Goal: Task Accomplishment & Management: Manage account settings

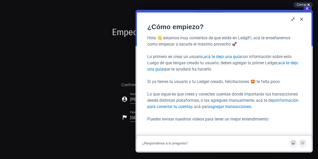
click at [304, 18] on button "Close" at bounding box center [301, 19] width 8 height 8
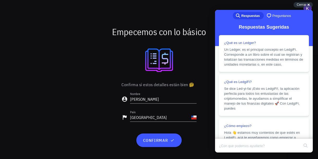
click at [199, 86] on div "Confirma si estos detalles están bien 🤔 Nombre Keppler País Chile" at bounding box center [158, 104] width 83 height 54
click at [308, 6] on div "Cerrar cross-small" at bounding box center [303, 4] width 19 height 5
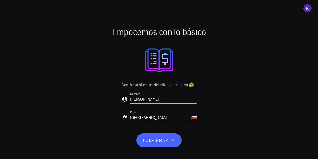
click at [154, 142] on span "confirmar" at bounding box center [159, 140] width 33 height 5
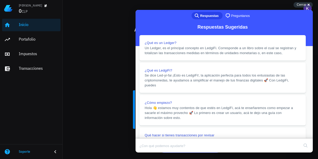
click at [145, 153] on button "Close" at bounding box center [140, 156] width 9 height 7
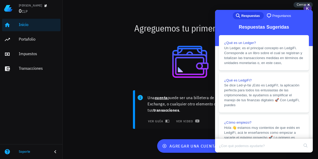
click at [177, 54] on div at bounding box center [190, 62] width 249 height 45
click at [309, 3] on div "Cerrar cross-small" at bounding box center [303, 4] width 19 height 5
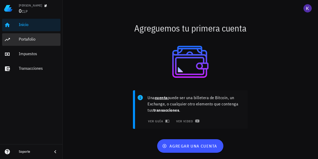
click at [38, 36] on div "Portafolio" at bounding box center [39, 40] width 40 height 12
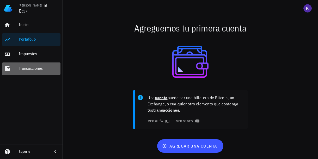
click at [33, 72] on div "Transacciones" at bounding box center [39, 69] width 40 height 12
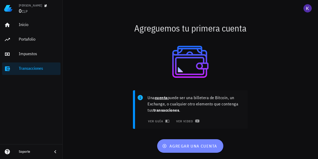
click at [182, 146] on span "agregar una cuenta" at bounding box center [190, 146] width 54 height 5
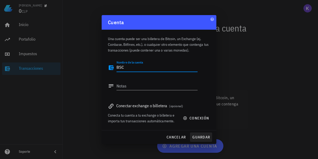
type textarea "BSC"
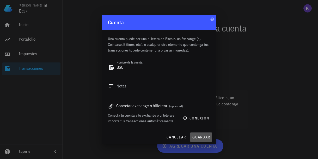
click at [198, 133] on button "guardar" at bounding box center [201, 137] width 22 height 9
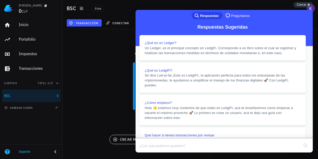
scroll to position [8, 0]
click at [145, 153] on button "Close" at bounding box center [140, 156] width 9 height 7
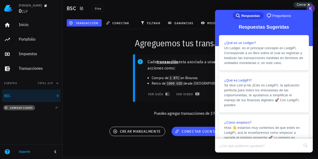
click at [26, 107] on span "agregar cuenta" at bounding box center [18, 107] width 27 height 3
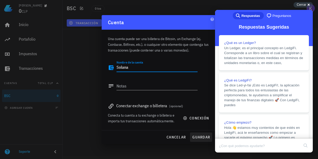
type textarea "Solana"
click at [195, 137] on span "guardar" at bounding box center [201, 137] width 18 height 5
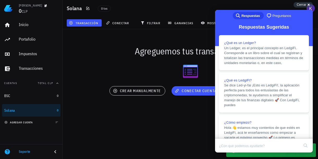
click at [17, 123] on span "agregar cuenta" at bounding box center [18, 122] width 27 height 3
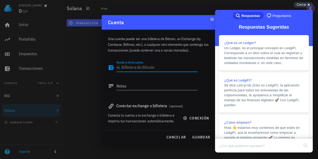
click at [140, 70] on textarea "Nombre de la cuenta" at bounding box center [157, 68] width 81 height 8
type textarea "TG WALLET"
click at [200, 139] on span "guardar" at bounding box center [201, 137] width 18 height 5
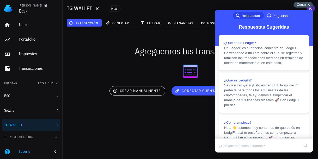
click at [310, 6] on div "Cerrar cross-small" at bounding box center [303, 4] width 19 height 5
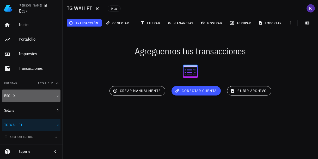
click at [31, 93] on div "BSC" at bounding box center [29, 95] width 51 height 11
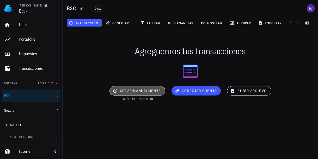
click at [137, 89] on span "crear manualmente" at bounding box center [137, 91] width 47 height 5
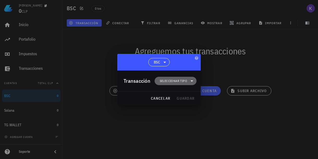
click at [173, 78] on span "Seleccionar tipo" at bounding box center [176, 81] width 36 height 8
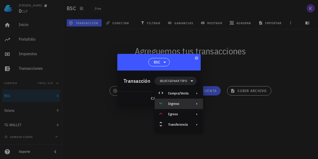
click at [173, 102] on div "Ingreso" at bounding box center [178, 104] width 20 height 4
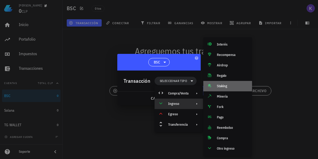
click at [219, 87] on div "Staking" at bounding box center [232, 86] width 31 height 4
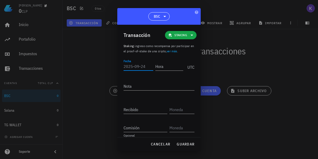
click at [138, 69] on input "Fecha" at bounding box center [139, 66] width 30 height 8
click at [179, 36] on span "Staking" at bounding box center [180, 35] width 13 height 5
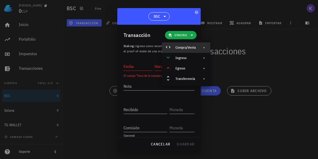
click at [189, 46] on div "Compra/Venta" at bounding box center [185, 48] width 20 height 4
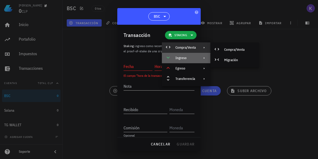
click at [191, 58] on div "Ingreso" at bounding box center [185, 58] width 20 height 4
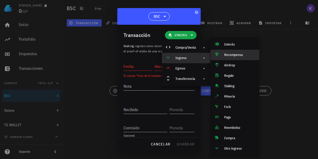
click at [234, 57] on div "Recompensa" at bounding box center [235, 55] width 49 height 10
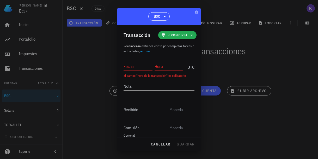
click at [171, 34] on span "Recompensa" at bounding box center [178, 35] width 20 height 5
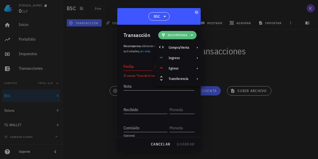
click at [180, 37] on span "Recompensa" at bounding box center [178, 35] width 20 height 5
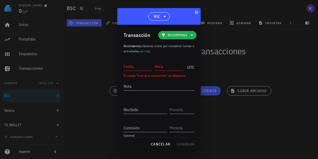
click at [191, 36] on icon at bounding box center [192, 35] width 3 height 1
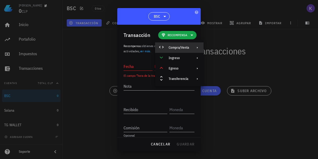
click at [185, 47] on div "Compra/Venta" at bounding box center [179, 48] width 20 height 4
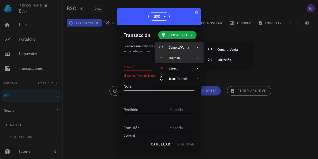
click at [186, 59] on div "Ingreso" at bounding box center [179, 58] width 20 height 4
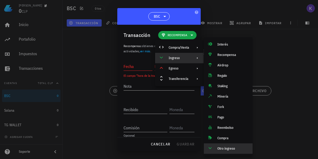
click at [220, 148] on div "Otro ingreso" at bounding box center [232, 149] width 31 height 4
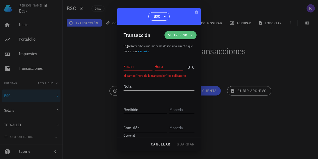
click at [185, 36] on span "Ingreso" at bounding box center [181, 35] width 26 height 8
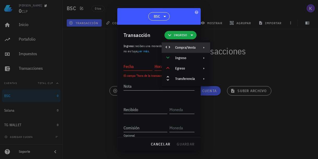
click at [189, 49] on div "Compra/Venta" at bounding box center [185, 48] width 20 height 4
click at [224, 51] on div "Compra/Venta" at bounding box center [239, 50] width 31 height 4
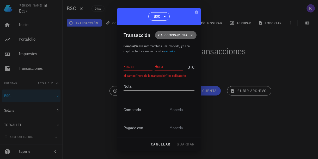
click at [183, 36] on span "Compra/Venta" at bounding box center [176, 35] width 23 height 5
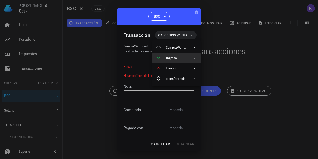
click at [192, 59] on div at bounding box center [193, 58] width 6 height 4
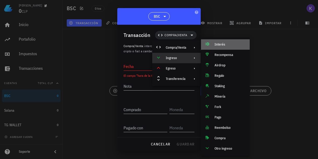
click at [221, 46] on div "Interés" at bounding box center [230, 44] width 31 height 4
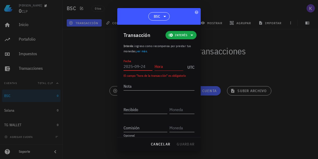
click at [142, 65] on input "Fecha" at bounding box center [138, 66] width 29 height 8
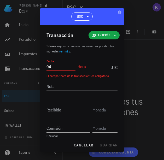
type input "0"
type input "2"
type input "2025-06-04"
click at [86, 68] on input "Hora" at bounding box center [91, 66] width 29 height 8
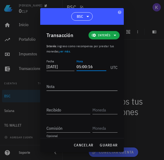
type input "05:00:16"
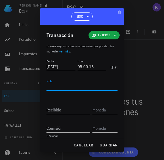
click at [78, 86] on textarea "Nota" at bounding box center [81, 86] width 71 height 8
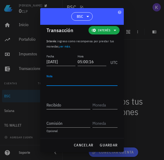
scroll to position [5, 0]
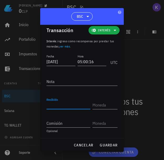
click at [72, 103] on input "Recibido" at bounding box center [68, 105] width 44 height 8
click at [60, 124] on input "Comisión" at bounding box center [68, 123] width 44 height 8
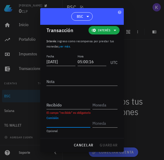
paste input "0,00000812"
type input "0,00000812"
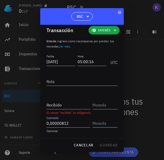
click at [101, 122] on input "text" at bounding box center [104, 123] width 24 height 8
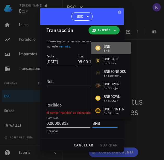
click at [108, 50] on div "BNB" at bounding box center [107, 50] width 7 height 3
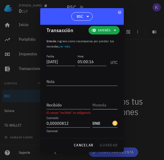
type input "BNB"
click at [98, 105] on input "text" at bounding box center [104, 105] width 24 height 8
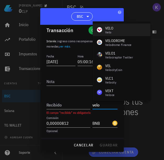
click at [119, 29] on div "VELO Velo" at bounding box center [122, 29] width 58 height 13
type input "VELO"
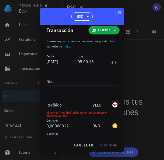
click at [73, 104] on input "Recibido" at bounding box center [68, 105] width 44 height 8
paste input "74836,5"
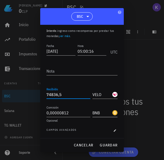
scroll to position [15, 0]
type input "74.836,5"
click at [105, 130] on div "Campos avanzados" at bounding box center [81, 130] width 71 height 5
click at [114, 130] on icon "button" at bounding box center [115, 130] width 2 height 2
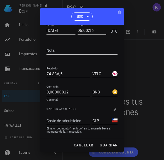
scroll to position [36, 0]
click at [108, 145] on span "guardar" at bounding box center [108, 145] width 18 height 5
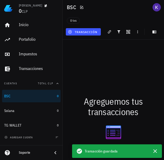
scroll to position [0, 0]
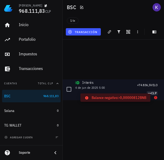
click at [155, 99] on icon at bounding box center [155, 97] width 3 height 3
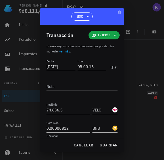
click at [155, 99] on div at bounding box center [82, 80] width 164 height 160
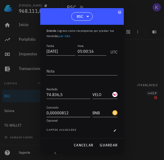
scroll to position [15, 0]
drag, startPoint x: 75, startPoint y: 112, endPoint x: 39, endPoint y: 112, distance: 36.2
click at [39, 112] on div "Keppler 968.111,83 CLP Inicio Portafolio Impuestos Transacciones Cuentas Total …" at bounding box center [82, 80] width 164 height 160
drag, startPoint x: 95, startPoint y: 112, endPoint x: 102, endPoint y: 112, distance: 6.5
click at [102, 112] on input "BNB" at bounding box center [101, 112] width 19 height 8
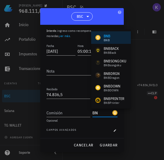
type input "B"
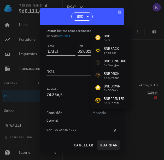
click at [108, 144] on span "guardar" at bounding box center [108, 145] width 18 height 5
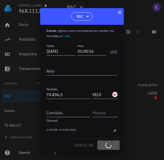
type input "0,00000812"
type input "BNB"
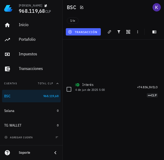
click at [78, 33] on span "transacción" at bounding box center [83, 32] width 28 height 4
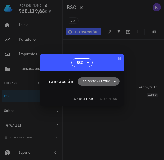
click at [105, 83] on span "Seleccionar tipo" at bounding box center [96, 81] width 27 height 5
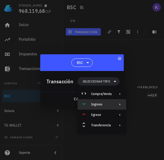
click at [115, 101] on div "Ingreso" at bounding box center [101, 104] width 48 height 10
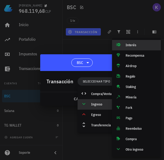
click at [136, 45] on div "Interés" at bounding box center [140, 45] width 31 height 4
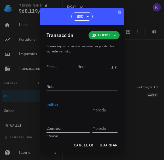
click at [60, 109] on input "Recibido" at bounding box center [68, 110] width 44 height 8
type input "23.236,5"
click at [61, 66] on input "Fecha" at bounding box center [60, 66] width 29 height 8
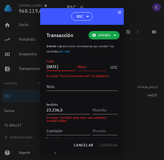
type input "2025-07-02"
click at [84, 66] on input "Hora" at bounding box center [91, 66] width 29 height 8
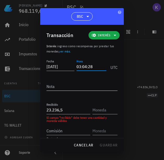
type input "03:04:28"
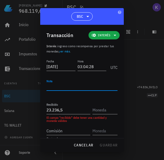
click at [72, 86] on textarea "Nota" at bounding box center [81, 86] width 71 height 8
click at [102, 113] on input "text" at bounding box center [104, 110] width 24 height 8
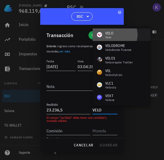
click at [116, 34] on div "VELO Velo" at bounding box center [122, 34] width 58 height 13
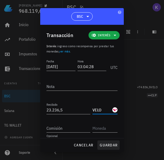
type input "VELO"
click at [105, 146] on span "guardar" at bounding box center [108, 145] width 18 height 5
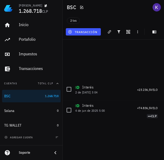
scroll to position [0, 0]
click at [93, 33] on span "transacción" at bounding box center [83, 32] width 28 height 4
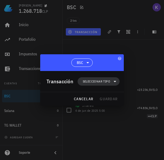
click at [92, 81] on span "Seleccionar tipo" at bounding box center [96, 81] width 27 height 5
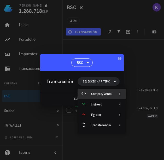
click at [115, 92] on div "Compra/Venta" at bounding box center [101, 94] width 48 height 10
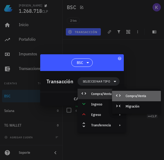
click at [142, 96] on div "Compra/Venta" at bounding box center [140, 96] width 31 height 4
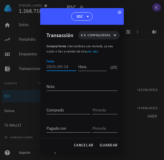
click at [56, 66] on input "Fecha" at bounding box center [61, 66] width 30 height 8
type input "2025-09-02"
click at [84, 66] on input "Hora" at bounding box center [91, 66] width 30 height 8
type input "11:18:58"
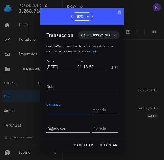
click at [67, 111] on input "Comprado" at bounding box center [68, 110] width 44 height 8
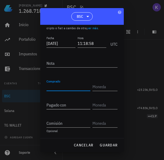
scroll to position [23, 0]
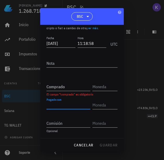
click at [67, 104] on input "Pagado con" at bounding box center [68, 105] width 44 height 8
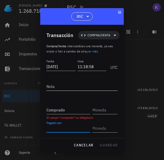
scroll to position [0, 0]
click at [101, 37] on span "Compra/Venta" at bounding box center [98, 35] width 23 height 5
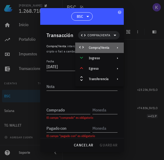
click at [108, 49] on div "Compra/Venta" at bounding box center [99, 48] width 20 height 4
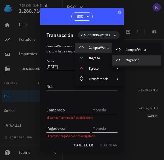
click at [125, 60] on div "Migración" at bounding box center [136, 60] width 49 height 10
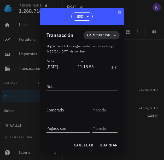
click at [107, 39] on span "Migración" at bounding box center [102, 35] width 30 height 8
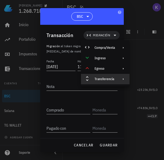
click at [106, 77] on div "Transferencia" at bounding box center [104, 79] width 20 height 4
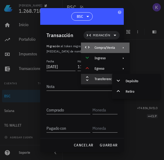
click at [105, 51] on div "Compra/Venta" at bounding box center [105, 47] width 48 height 10
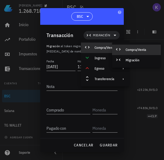
click at [124, 49] on div "Compra/Venta" at bounding box center [136, 50] width 49 height 10
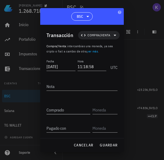
click at [63, 107] on input "Comprado" at bounding box center [68, 110] width 44 height 8
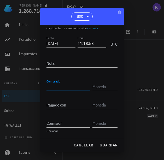
scroll to position [23, 0]
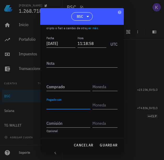
click at [67, 106] on input "Pagado con" at bounding box center [68, 105] width 44 height 8
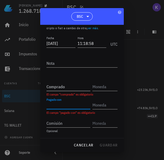
click at [66, 87] on input "Comprado" at bounding box center [68, 86] width 44 height 8
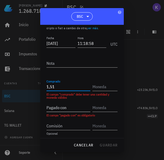
type input "1,51"
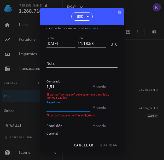
click at [72, 106] on input "Pagado con" at bounding box center [68, 107] width 44 height 8
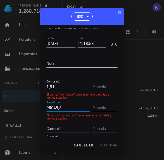
type input "98.049,8"
click at [102, 106] on input "text" at bounding box center [104, 107] width 24 height 8
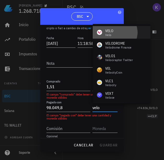
click at [117, 34] on div "VELO Velo" at bounding box center [122, 32] width 58 height 13
type input "VELO"
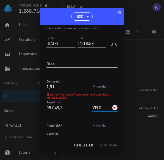
click at [104, 87] on input "text" at bounding box center [104, 86] width 24 height 8
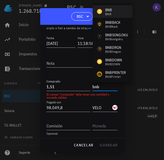
click at [106, 11] on div "BNB" at bounding box center [108, 9] width 7 height 5
type input "BNB"
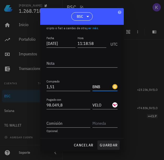
click at [106, 144] on span "guardar" at bounding box center [108, 145] width 18 height 5
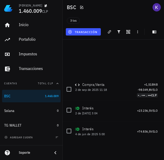
scroll to position [0, 0]
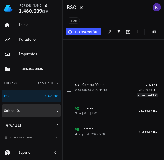
click at [34, 110] on div "Solana" at bounding box center [29, 110] width 51 height 5
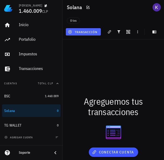
click at [87, 32] on span "transacción" at bounding box center [83, 32] width 28 height 4
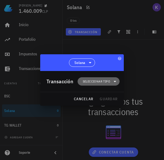
click at [93, 82] on span "Seleccionar tipo" at bounding box center [96, 81] width 27 height 5
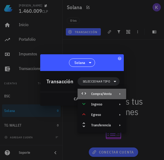
click at [107, 95] on div "Compra/Venta" at bounding box center [101, 94] width 20 height 4
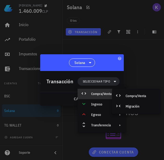
click at [141, 69] on div at bounding box center [82, 80] width 164 height 160
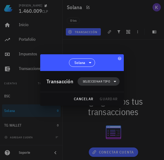
click at [102, 82] on span "Seleccionar tipo" at bounding box center [96, 81] width 27 height 5
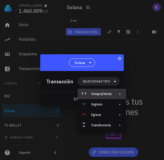
click at [122, 92] on div "Compra/Venta" at bounding box center [101, 94] width 48 height 10
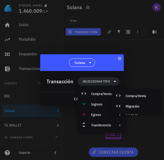
click at [141, 69] on div at bounding box center [82, 80] width 164 height 160
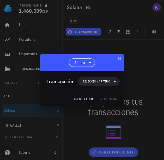
click at [137, 65] on div at bounding box center [82, 80] width 164 height 160
click at [89, 96] on button "cancelar" at bounding box center [83, 98] width 24 height 9
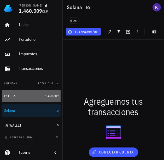
click at [25, 100] on div "BSC" at bounding box center [23, 95] width 39 height 11
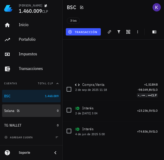
click at [41, 108] on div "Solana" at bounding box center [29, 110] width 51 height 11
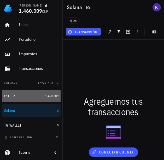
click at [34, 96] on div "BSC" at bounding box center [23, 96] width 39 height 5
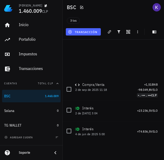
click at [93, 33] on span "transacción" at bounding box center [83, 32] width 28 height 4
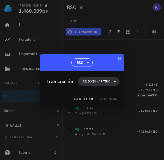
click at [94, 80] on span "Seleccionar tipo" at bounding box center [96, 81] width 27 height 5
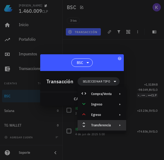
click at [103, 125] on div "Transferencia" at bounding box center [101, 125] width 20 height 4
click at [99, 123] on div "Transferencia" at bounding box center [101, 125] width 20 height 4
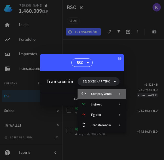
click at [108, 92] on div "Compra/Venta" at bounding box center [101, 94] width 48 height 10
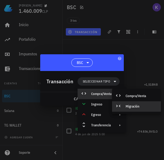
click at [137, 107] on div "Migración" at bounding box center [140, 106] width 31 height 4
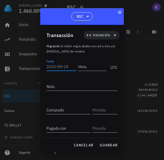
click at [62, 65] on input "Fecha" at bounding box center [61, 66] width 30 height 8
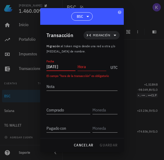
type input "2025-09-02"
click at [90, 65] on input "Hora" at bounding box center [91, 66] width 29 height 8
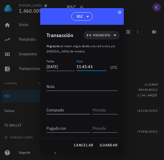
type input "11:41:43"
click at [64, 108] on input "Comprado" at bounding box center [68, 110] width 44 height 8
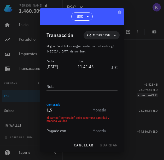
type input "1"
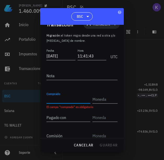
scroll to position [11, 0]
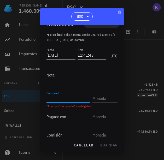
click at [59, 118] on input "Pagado con" at bounding box center [68, 116] width 44 height 8
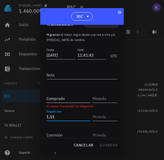
type input "1,51"
click at [64, 99] on input "Comprado" at bounding box center [68, 98] width 44 height 8
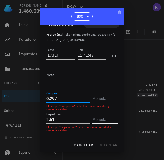
type input "0,297"
click at [101, 118] on input "text" at bounding box center [104, 119] width 24 height 8
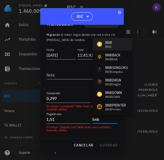
click at [113, 43] on div "BNB BNB" at bounding box center [113, 44] width 40 height 13
type input "BNB"
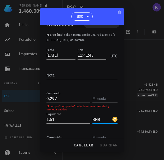
click at [103, 101] on input "text" at bounding box center [104, 98] width 24 height 8
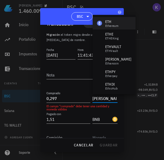
drag, startPoint x: 103, startPoint y: 101, endPoint x: 115, endPoint y: 22, distance: 79.9
click at [115, 22] on div "ETH" at bounding box center [111, 21] width 13 height 5
type input "ETH"
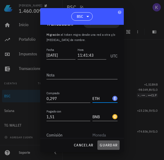
click at [108, 148] on button "guardar" at bounding box center [108, 144] width 22 height 9
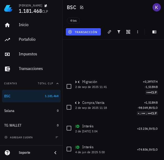
scroll to position [0, 0]
click at [26, 138] on span "agregar cuenta" at bounding box center [18, 137] width 27 height 3
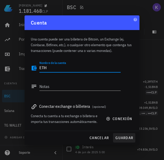
type textarea "ETH"
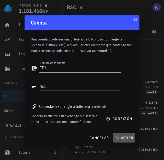
click at [125, 133] on button "guardar" at bounding box center [124, 137] width 22 height 9
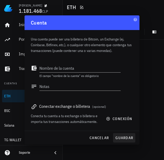
scroll to position [13, 0]
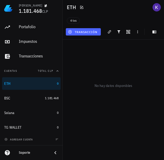
click at [87, 35] on button "transacción" at bounding box center [83, 31] width 35 height 7
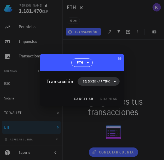
click at [96, 84] on span "Seleccionar tipo" at bounding box center [99, 81] width 36 height 8
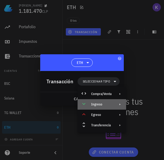
click at [104, 105] on div "Ingreso" at bounding box center [101, 104] width 20 height 4
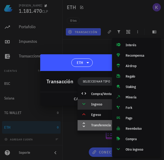
click at [95, 124] on div "Transferencia" at bounding box center [101, 125] width 20 height 4
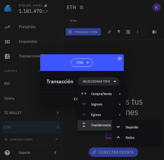
click at [147, 77] on div at bounding box center [82, 80] width 164 height 160
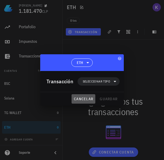
click at [87, 99] on span "cancelar" at bounding box center [84, 98] width 20 height 5
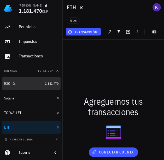
click at [23, 82] on div "BSC" at bounding box center [23, 83] width 39 height 5
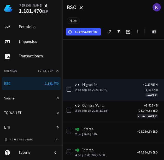
click at [111, 87] on div "Migración 2 de sep de 2025 11:41 +0,297 ETH -1,51 BNB" at bounding box center [116, 87] width 82 height 10
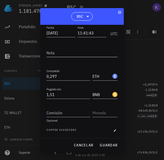
scroll to position [34, 0]
click at [114, 131] on span "button" at bounding box center [114, 130] width 5 height 3
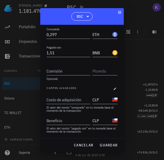
scroll to position [75, 0]
click at [86, 146] on span "cancelar" at bounding box center [84, 145] width 20 height 5
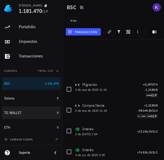
scroll to position [0, 0]
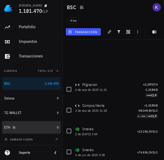
click at [28, 129] on div "ETH" at bounding box center [29, 127] width 51 height 5
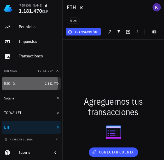
click at [31, 85] on div "BSC" at bounding box center [23, 83] width 39 height 5
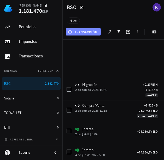
click at [81, 32] on span "transacción" at bounding box center [83, 32] width 28 height 4
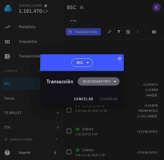
click at [96, 84] on span "Seleccionar tipo" at bounding box center [99, 81] width 36 height 8
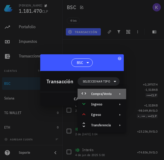
click at [118, 96] on div "Compra/Venta" at bounding box center [101, 94] width 48 height 10
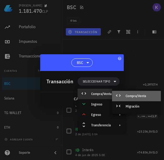
click at [131, 96] on div "Compra/Venta" at bounding box center [140, 96] width 31 height 4
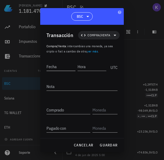
click at [55, 65] on input "Fecha" at bounding box center [60, 66] width 29 height 8
type input "0"
type input "2025-09-03"
click at [86, 68] on input "Hora" at bounding box center [91, 66] width 30 height 8
type input "04:30:00"
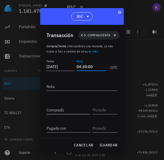
click at [66, 109] on input "Comprado" at bounding box center [68, 110] width 44 height 8
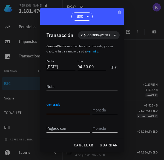
type input "0"
type input "0,24"
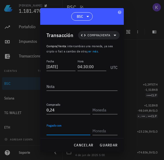
click at [60, 128] on div "Pagado con" at bounding box center [68, 130] width 44 height 8
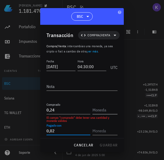
type input "0,02"
click at [104, 108] on input "text" at bounding box center [104, 110] width 24 height 8
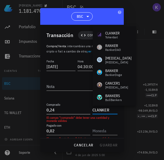
click at [86, 108] on input "0,24" at bounding box center [68, 110] width 44 height 8
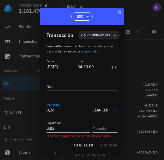
click at [112, 108] on div "CLANKER-icon" at bounding box center [114, 109] width 5 height 5
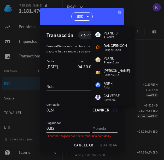
scroll to position [175, 0]
click at [105, 110] on input "CLANKER" at bounding box center [101, 110] width 19 height 8
paste input "0xEc2A4820026e737E039f545CB070be338CB23DF2"
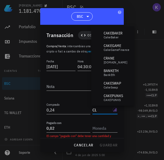
type input "C"
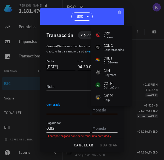
click at [77, 107] on input "Comprado" at bounding box center [68, 110] width 44 height 8
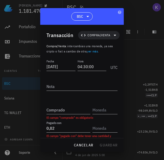
click at [94, 52] on link "ver más" at bounding box center [92, 51] width 11 height 4
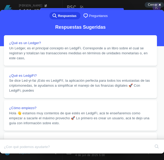
scroll to position [37, 0]
click at [10, 154] on button "Close" at bounding box center [4, 157] width 9 height 7
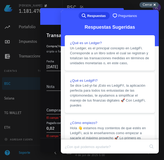
click at [155, 5] on div "Cerrar cross-small" at bounding box center [148, 4] width 19 height 5
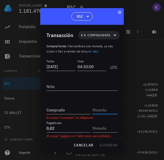
click at [99, 111] on input "text" at bounding box center [104, 110] width 24 height 8
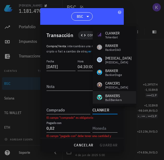
scroll to position [0, 0]
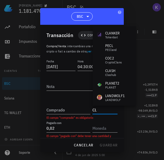
type input "C"
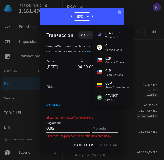
click at [71, 111] on input "Comprado" at bounding box center [68, 110] width 44 height 8
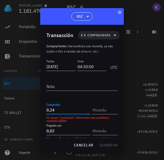
scroll to position [22, 0]
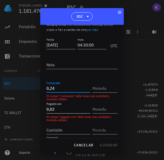
type input "0,24"
click at [68, 110] on input "0,02" at bounding box center [68, 109] width 44 height 8
type input "0"
type input "0,24"
drag, startPoint x: 57, startPoint y: 88, endPoint x: 47, endPoint y: 88, distance: 10.4
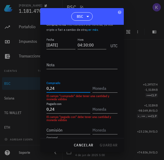
click at [47, 88] on input "0,24" at bounding box center [68, 88] width 44 height 8
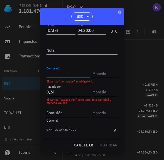
scroll to position [36, 0]
click at [101, 92] on input "text" at bounding box center [104, 92] width 24 height 8
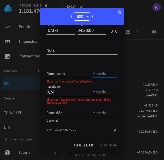
click at [101, 74] on input "text" at bounding box center [104, 73] width 24 height 8
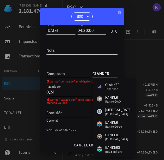
type input "CLANKER"
click at [75, 57] on div at bounding box center [81, 58] width 71 height 4
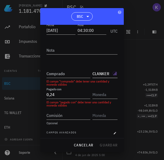
click at [107, 76] on input "CLANKER" at bounding box center [101, 73] width 19 height 8
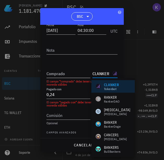
drag, startPoint x: 108, startPoint y: 74, endPoint x: 83, endPoint y: 72, distance: 24.8
click at [83, 72] on div "Comprado CLANKER" at bounding box center [81, 71] width 71 height 13
click at [73, 73] on input "Comprado" at bounding box center [68, 73] width 44 height 8
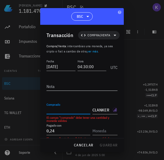
scroll to position [0, 0]
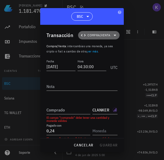
click at [108, 34] on span "Compra/Venta" at bounding box center [98, 35] width 35 height 8
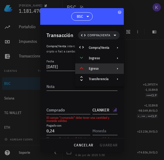
click at [108, 68] on div "Egreso" at bounding box center [99, 68] width 20 height 4
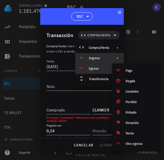
click at [104, 56] on div "Ingreso" at bounding box center [99, 58] width 20 height 4
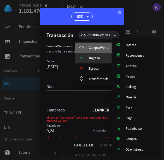
click at [98, 49] on div "Compra/Venta" at bounding box center [99, 48] width 20 height 4
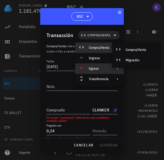
click at [101, 67] on div "Egreso" at bounding box center [99, 68] width 20 height 4
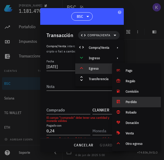
click at [131, 105] on div "Perdido" at bounding box center [136, 102] width 49 height 10
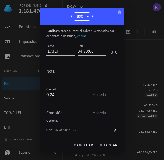
scroll to position [15, 0]
click at [65, 96] on input "0,24" at bounding box center [68, 94] width 44 height 8
type input "0,27366"
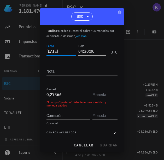
click at [68, 51] on input "2025-09-03" at bounding box center [61, 51] width 30 height 8
type input "[DATE]"
click at [104, 96] on input "text" at bounding box center [104, 94] width 24 height 8
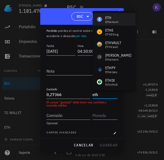
click at [109, 19] on div "ETH" at bounding box center [111, 17] width 13 height 5
type input "ETH"
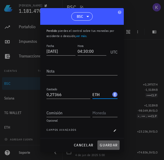
click at [106, 148] on button "guardar" at bounding box center [108, 144] width 22 height 9
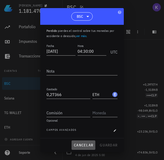
click at [89, 147] on span "cancelar" at bounding box center [84, 145] width 20 height 5
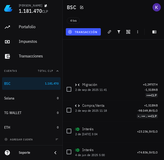
scroll to position [0, 0]
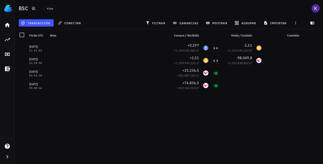
click at [9, 9] on img at bounding box center [8, 8] width 8 height 8
click at [8, 22] on icon at bounding box center [7, 25] width 6 height 6
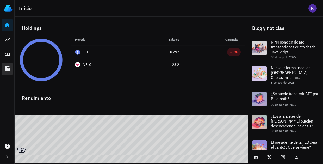
click at [9, 67] on icon at bounding box center [7, 68] width 5 height 5
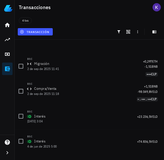
click at [5, 70] on icon at bounding box center [7, 68] width 5 height 5
click at [43, 31] on span "transacción" at bounding box center [35, 32] width 28 height 4
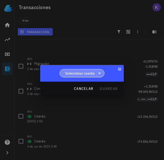
click at [90, 73] on span "Seleccionar cuenta" at bounding box center [80, 73] width 30 height 5
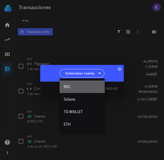
click at [80, 88] on div "BSC" at bounding box center [82, 86] width 37 height 5
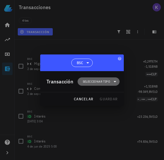
click at [105, 79] on span "Seleccionar tipo" at bounding box center [96, 81] width 27 height 5
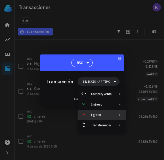
click at [106, 118] on div "Egreso" at bounding box center [101, 115] width 48 height 10
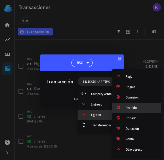
click at [137, 107] on div "Perdido" at bounding box center [140, 108] width 31 height 4
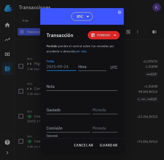
click at [61, 66] on input "Fecha" at bounding box center [61, 66] width 30 height 8
type input "2025-09-13"
click at [56, 111] on input "Gastado" at bounding box center [68, 110] width 44 height 8
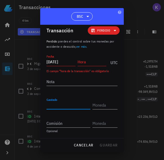
scroll to position [5, 0]
click at [47, 105] on input "27366" at bounding box center [68, 105] width 44 height 8
type input "0,27366"
click at [101, 106] on input "text" at bounding box center [104, 105] width 24 height 8
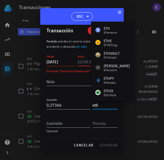
click at [81, 63] on input "Hora" at bounding box center [91, 62] width 29 height 8
type input "ETH"
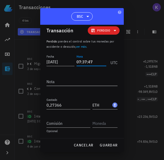
type input "07:37:47"
click at [70, 81] on textarea "Nota" at bounding box center [81, 81] width 71 height 8
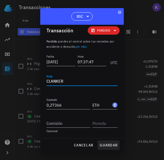
type textarea "CLANKER"
click at [106, 145] on span "guardar" at bounding box center [108, 145] width 18 height 5
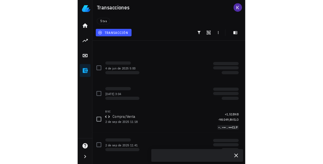
scroll to position [0, 0]
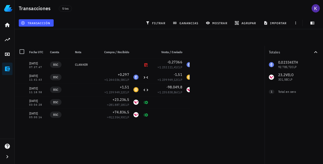
click at [8, 158] on icon "button" at bounding box center [7, 157] width 6 height 6
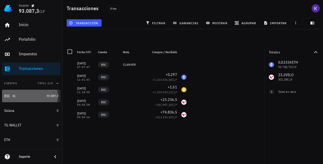
click at [31, 94] on div "BSC" at bounding box center [24, 96] width 40 height 5
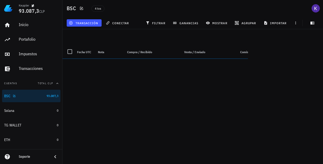
click at [16, 95] on div "BSC" at bounding box center [24, 96] width 40 height 5
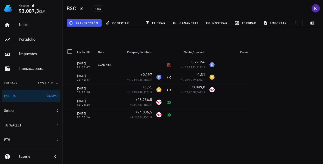
click at [16, 95] on div "BSC" at bounding box center [24, 96] width 40 height 5
click at [15, 95] on icon "button" at bounding box center [14, 95] width 3 height 3
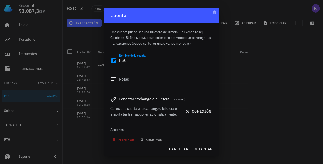
drag, startPoint x: 141, startPoint y: 61, endPoint x: 103, endPoint y: 59, distance: 38.4
click at [103, 59] on div "Keppler 93.087,3 CLP Inicio Portafolio Impuestos Transacciones Cuentas Total CL…" at bounding box center [161, 82] width 323 height 164
type textarea "K"
type textarea "Keppler"
click at [163, 148] on span "guardar" at bounding box center [204, 149] width 18 height 5
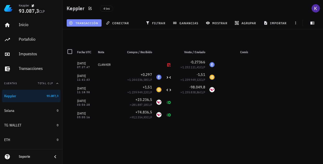
click at [91, 24] on span "transacción" at bounding box center [84, 23] width 28 height 4
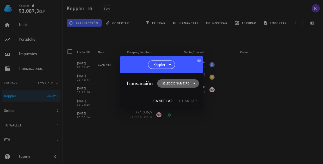
click at [163, 83] on span "Seleccionar tipo" at bounding box center [175, 83] width 27 height 5
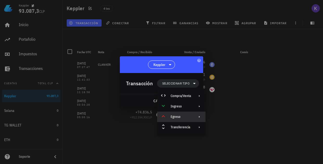
click at [163, 115] on div "Egreso" at bounding box center [181, 117] width 20 height 4
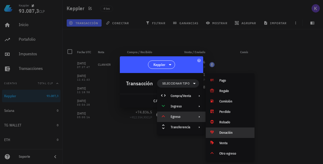
click at [163, 132] on div "Donación" at bounding box center [235, 133] width 31 height 4
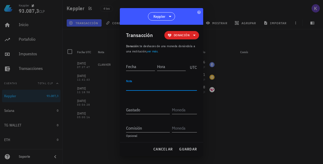
click at [136, 86] on textarea "Nota" at bounding box center [161, 86] width 71 height 8
click at [135, 112] on input "Gastado" at bounding box center [148, 110] width 44 height 8
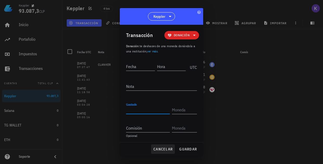
click at [163, 149] on span "cancelar" at bounding box center [163, 149] width 20 height 5
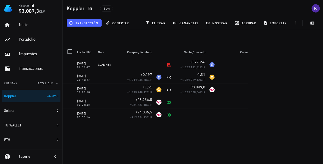
click at [87, 22] on span "transacción" at bounding box center [84, 23] width 28 height 4
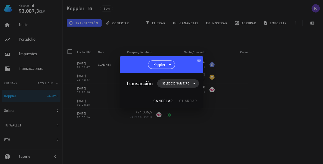
click at [163, 84] on span "Seleccionar tipo" at bounding box center [175, 83] width 27 height 5
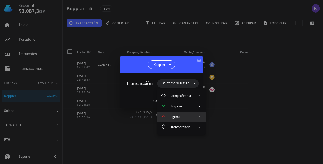
click at [163, 117] on div "Egreso" at bounding box center [181, 117] width 20 height 4
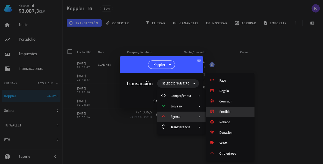
click at [163, 109] on div "Perdido" at bounding box center [230, 112] width 49 height 10
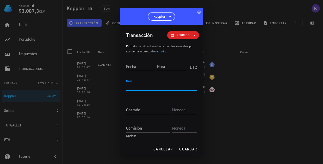
click at [137, 90] on textarea "Nota" at bounding box center [161, 86] width 71 height 8
click at [140, 66] on input "Fecha" at bounding box center [141, 66] width 30 height 8
type input "[DATE]"
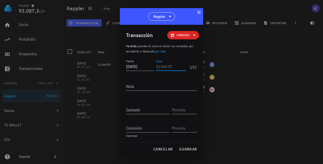
click at [163, 66] on input "Hora" at bounding box center [171, 66] width 30 height 8
type input "13:29:00"
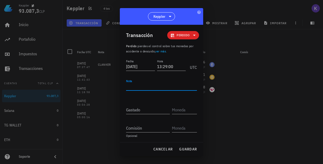
click at [143, 86] on textarea "Nota" at bounding box center [161, 86] width 71 height 8
type textarea "FUTURO"
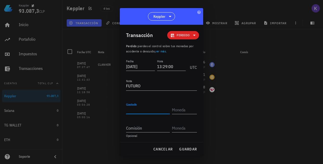
click at [137, 111] on input "Gastado" at bounding box center [148, 110] width 44 height 8
type input "40,5"
click at [163, 111] on input "text" at bounding box center [184, 110] width 24 height 8
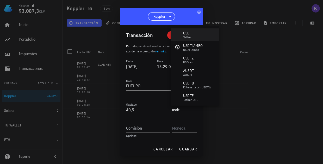
click at [163, 36] on div "USDT Tether" at bounding box center [195, 34] width 49 height 13
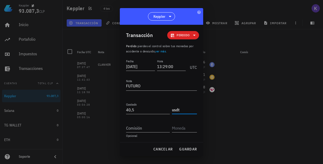
type input "USDT"
drag, startPoint x: 145, startPoint y: 87, endPoint x: 118, endPoint y: 87, distance: 27.4
click at [118, 87] on div "Keppler 93.087,3 CLP Inicio Portafolio Impuestos Transacciones Cuentas Total CL…" at bounding box center [161, 82] width 323 height 164
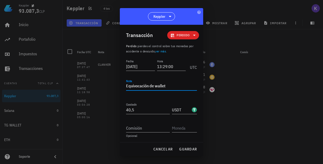
type textarea "Equivocación de [PERSON_NAME]"
drag, startPoint x: 118, startPoint y: 87, endPoint x: 185, endPoint y: 152, distance: 93.3
click at [163, 152] on button "guardar" at bounding box center [188, 148] width 22 height 9
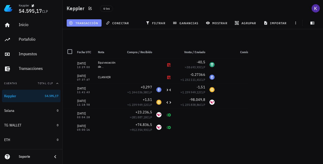
click at [94, 22] on span "transacción" at bounding box center [84, 23] width 28 height 4
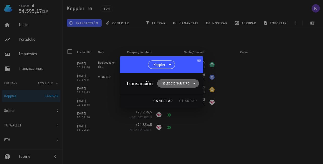
click at [163, 83] on span "Seleccionar tipo" at bounding box center [175, 83] width 27 height 5
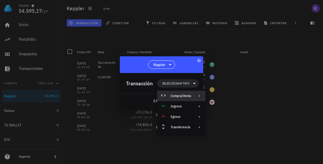
click at [163, 97] on div "Compra/Venta" at bounding box center [181, 96] width 20 height 4
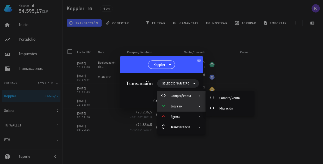
click at [163, 106] on div "Ingreso" at bounding box center [181, 106] width 20 height 4
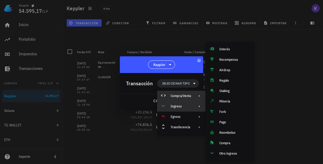
click at [163, 101] on div "Compra/Venta" at bounding box center [181, 96] width 48 height 10
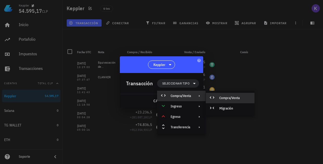
click at [163, 98] on div "Compra/Venta" at bounding box center [235, 98] width 31 height 4
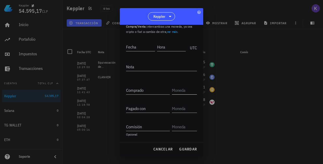
scroll to position [20, 0]
click at [157, 91] on input "Comprado" at bounding box center [148, 90] width 44 height 8
click at [163, 149] on span "cancelar" at bounding box center [163, 149] width 20 height 5
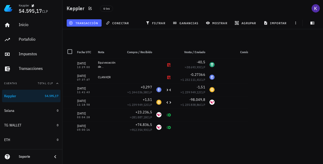
click at [92, 24] on span "transacción" at bounding box center [84, 23] width 28 height 4
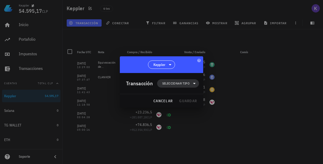
click at [163, 87] on span "Seleccionar tipo" at bounding box center [178, 83] width 36 height 8
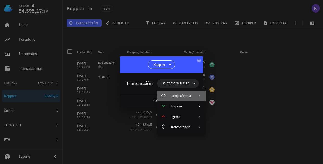
click at [163, 100] on div "Compra/Venta" at bounding box center [181, 96] width 48 height 10
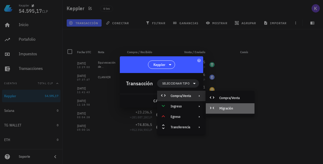
click at [163, 106] on div "Migración" at bounding box center [235, 108] width 31 height 4
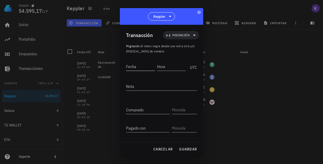
click at [139, 66] on input "Fecha" at bounding box center [140, 66] width 29 height 8
click at [134, 109] on input "Comprado" at bounding box center [148, 110] width 44 height 8
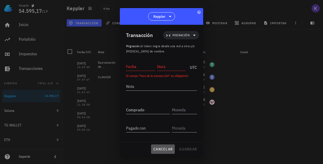
click at [163, 150] on span "cancelar" at bounding box center [163, 149] width 20 height 5
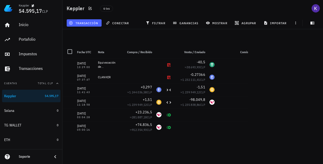
click at [86, 23] on span "transacción" at bounding box center [84, 23] width 28 height 4
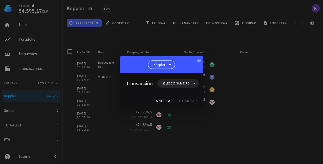
click at [163, 88] on div "Transacción Seleccionar tipo" at bounding box center [162, 83] width 73 height 21
click at [163, 84] on span "Seleccionar tipo" at bounding box center [175, 83] width 27 height 5
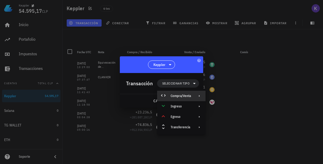
click at [163, 95] on div "Compra/Venta" at bounding box center [181, 96] width 20 height 4
click at [163, 108] on div "Migración" at bounding box center [235, 108] width 31 height 4
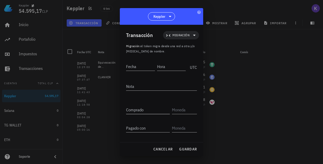
click at [141, 108] on div "Comprado" at bounding box center [148, 110] width 44 height 8
type input "0,0154"
click at [163, 111] on input "text" at bounding box center [184, 110] width 24 height 8
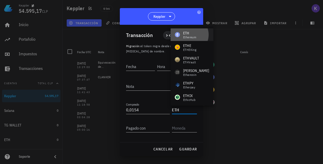
click at [163, 34] on div "ETH" at bounding box center [189, 33] width 13 height 5
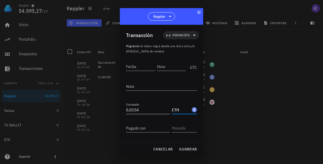
type input "ETH"
drag, startPoint x: 145, startPoint y: 109, endPoint x: 121, endPoint y: 109, distance: 23.7
click at [121, 109] on div "Transacción Migración Migración : el token migra desde una red a otra y/o cambi…" at bounding box center [161, 83] width 83 height 117
click at [134, 130] on div "Pagado con" at bounding box center [148, 128] width 44 height 8
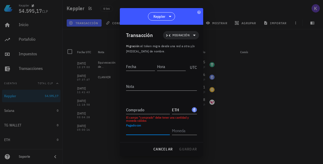
paste input "0,0154"
type input "0,0154"
click at [147, 111] on input "Comprado" at bounding box center [148, 110] width 44 height 8
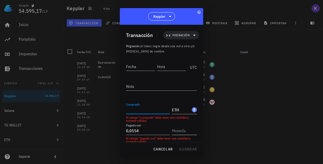
click at [163, 131] on input "text" at bounding box center [184, 130] width 24 height 8
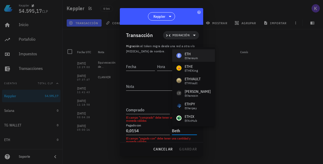
drag, startPoint x: 180, startPoint y: 131, endPoint x: 192, endPoint y: 57, distance: 74.9
click at [163, 57] on div "Ethereum" at bounding box center [191, 58] width 13 height 3
type input "ETH"
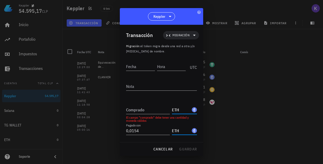
click at [163, 108] on input "ETH" at bounding box center [181, 110] width 19 height 8
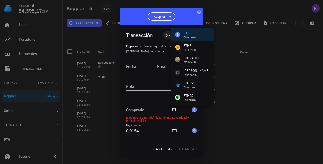
type input "E"
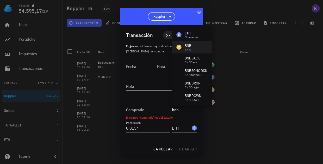
click at [163, 49] on div "BNB BNB" at bounding box center [192, 47] width 40 height 13
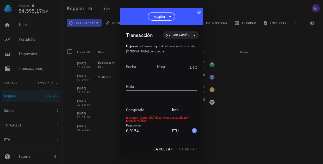
type input "BNB"
click at [131, 112] on input "Comprado" at bounding box center [148, 110] width 44 height 8
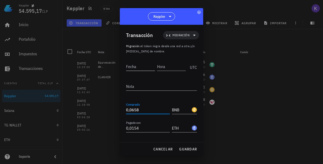
type input "0,0658"
click at [140, 67] on input "Fecha" at bounding box center [140, 66] width 29 height 8
type input "2025-09-21"
click at [163, 150] on div "cancelar guardar" at bounding box center [161, 149] width 83 height 14
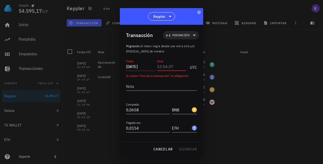
click at [162, 66] on input "Hora" at bounding box center [171, 66] width 29 height 8
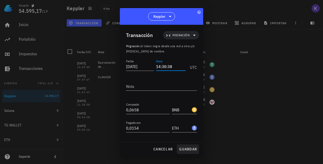
type input "14:30:38"
click at [163, 147] on span "guardar" at bounding box center [188, 149] width 18 height 5
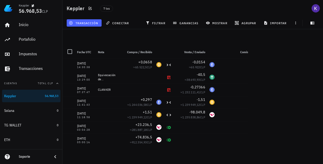
click at [84, 22] on span "transacción" at bounding box center [84, 23] width 28 height 4
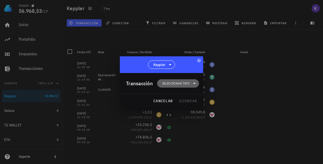
click at [163, 86] on span "Seleccionar tipo" at bounding box center [178, 83] width 36 height 8
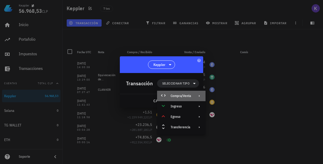
click at [163, 99] on div "Compra/Venta" at bounding box center [181, 96] width 48 height 10
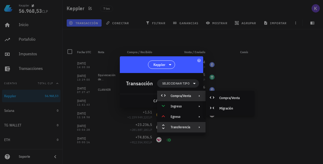
click at [163, 128] on div "Transferencia" at bounding box center [181, 127] width 20 height 4
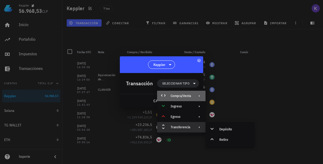
click at [163, 95] on div "Compra/Venta" at bounding box center [181, 96] width 48 height 10
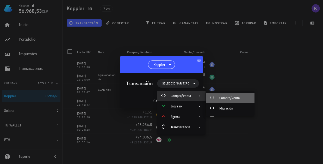
click at [163, 98] on div "Compra/Venta" at bounding box center [230, 98] width 49 height 10
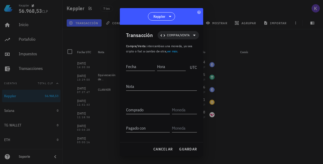
click at [135, 109] on input "Comprado" at bounding box center [148, 110] width 44 height 8
type input "1.276.657,3"
click at [163, 109] on input "text" at bounding box center [184, 110] width 24 height 8
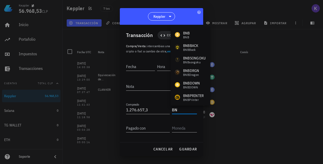
type input "B"
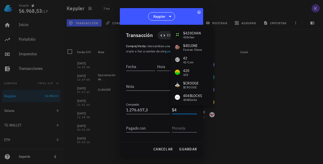
click at [163, 110] on input "$4" at bounding box center [184, 110] width 24 height 8
type input "$4"
click at [162, 150] on span "cancelar" at bounding box center [163, 149] width 20 height 5
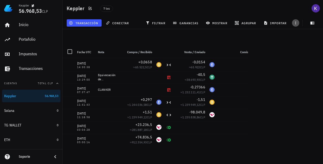
click at [163, 24] on span "button" at bounding box center [295, 23] width 7 height 4
click at [163, 83] on main "0 transacciones en la lista están seleccionadas. Seleccionar todas las transacc…" at bounding box center [161, 80] width 323 height 160
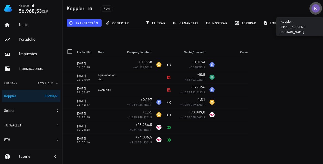
click at [163, 7] on div "avatar" at bounding box center [316, 8] width 8 height 8
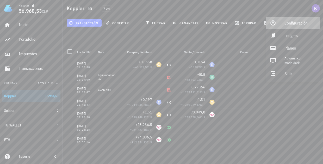
click at [163, 22] on div "Configuración" at bounding box center [300, 23] width 31 height 10
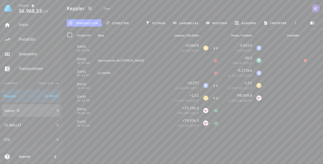
click at [35, 108] on div "Solana" at bounding box center [29, 110] width 51 height 5
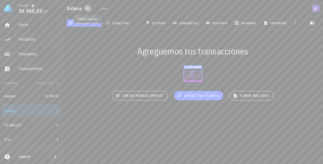
click at [86, 9] on icon "button" at bounding box center [87, 8] width 3 height 3
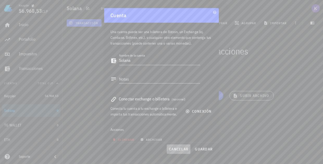
click at [163, 148] on span "cancelar" at bounding box center [179, 149] width 20 height 5
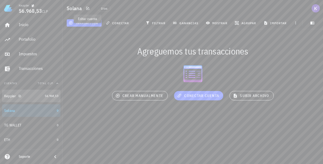
click at [16, 97] on div at bounding box center [18, 96] width 5 height 4
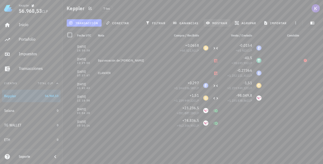
click at [163, 25] on span "mostrar" at bounding box center [217, 23] width 21 height 4
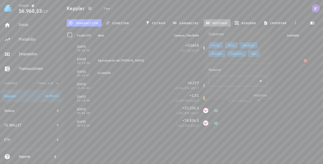
click at [163, 25] on span "mostrar" at bounding box center [217, 23] width 21 height 4
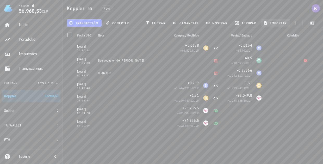
click at [163, 23] on span "importar" at bounding box center [276, 23] width 22 height 4
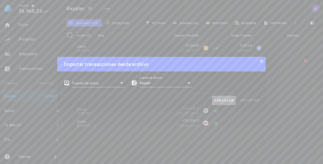
click at [163, 102] on span "cancelar" at bounding box center [224, 100] width 20 height 5
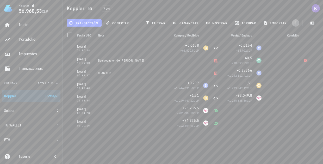
click at [163, 23] on icon "button" at bounding box center [296, 23] width 4 height 4
click at [138, 10] on div "7 txs" at bounding box center [156, 8] width 118 height 13
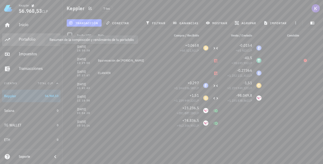
click at [28, 40] on div "Portafolio" at bounding box center [39, 39] width 40 height 5
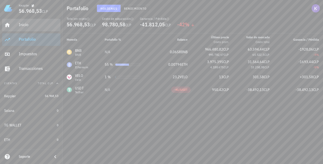
click at [29, 29] on div "Inicio" at bounding box center [39, 25] width 40 height 12
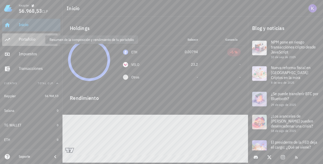
click at [31, 40] on div "Portafolio" at bounding box center [39, 39] width 40 height 5
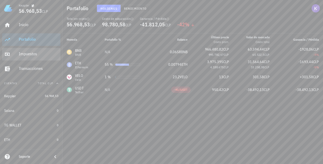
click at [30, 50] on div "Impuestos" at bounding box center [39, 54] width 40 height 12
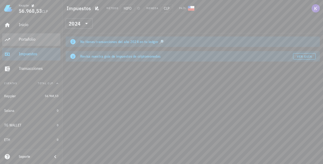
click at [30, 41] on div "Portafolio" at bounding box center [39, 39] width 40 height 5
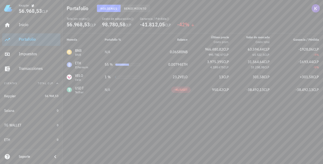
click at [135, 9] on span "Rendimiento" at bounding box center [135, 9] width 23 height 4
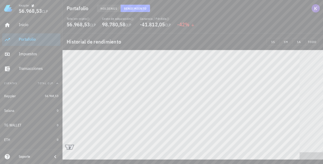
click at [110, 6] on button "Holdings" at bounding box center [109, 8] width 24 height 7
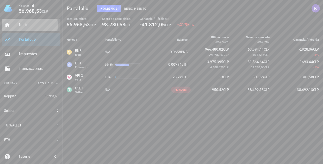
click at [35, 22] on div "Inicio" at bounding box center [39, 25] width 40 height 12
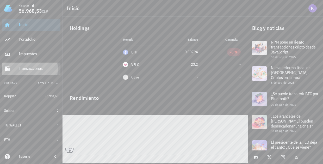
click at [35, 69] on div "Transacciones" at bounding box center [39, 68] width 40 height 5
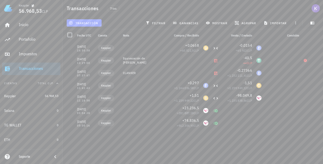
click at [38, 158] on div "Soporte" at bounding box center [33, 157] width 29 height 4
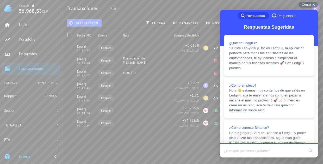
click at [163, 153] on input "Search Doc articles" at bounding box center [264, 150] width 80 height 11
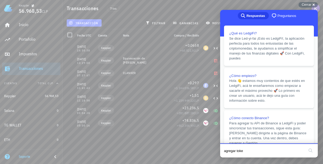
type input "agregar token"
click at [163, 151] on button "search" at bounding box center [311, 150] width 8 height 8
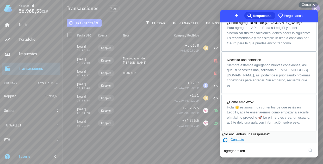
scroll to position [363, 0]
click at [163, 150] on input "agregar token" at bounding box center [264, 150] width 80 height 11
click at [163, 151] on button "search" at bounding box center [311, 150] width 8 height 8
click at [163, 148] on button "search" at bounding box center [311, 150] width 8 height 8
click at [163, 151] on button "search" at bounding box center [311, 150] width 8 height 8
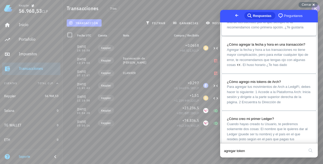
scroll to position [137, 0]
click at [163, 145] on div "21/09/2025 14:30:38 Keppler +0,0658 ≈ 65.522,5 CLP -0,0154 ≈ 65.922 CLP 13/09/2…" at bounding box center [193, 101] width 261 height 118
click at [163, 3] on span "Cerrar" at bounding box center [307, 5] width 10 height 4
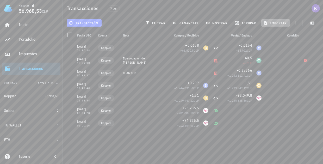
click at [163, 22] on span "importar" at bounding box center [276, 23] width 22 height 4
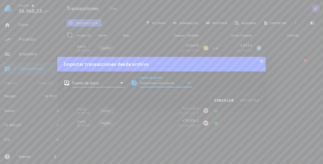
click at [153, 83] on input "Cuenta de destino" at bounding box center [162, 83] width 45 height 8
click at [151, 92] on div "Keppler" at bounding box center [166, 95] width 44 height 11
type input "Keppler"
click at [119, 77] on div "Fuente de datos" at bounding box center [94, 81] width 61 height 11
click at [114, 81] on input "Fuente de datos" at bounding box center [94, 83] width 45 height 8
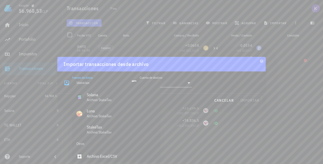
scroll to position [0, 0]
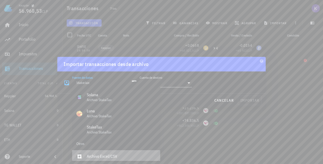
click at [119, 154] on div "Archivo Excel/CSV" at bounding box center [121, 156] width 69 height 5
type input "Archivo Excel/CSV"
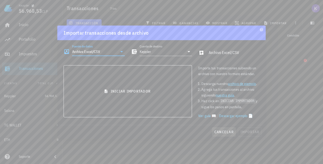
click at [163, 130] on span "cancelar" at bounding box center [224, 132] width 20 height 5
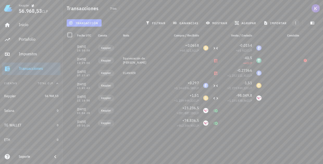
click at [163, 24] on icon "button" at bounding box center [296, 23] width 4 height 4
click at [163, 24] on icon "button" at bounding box center [313, 23] width 4 height 3
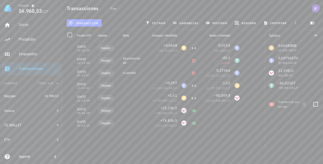
click at [163, 103] on span "1" at bounding box center [271, 104] width 1 height 4
click at [163, 105] on icon "button" at bounding box center [304, 104] width 4 height 4
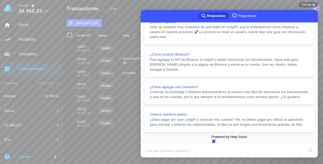
scroll to position [189, 0]
click at [150, 158] on button "Close" at bounding box center [145, 161] width 9 height 7
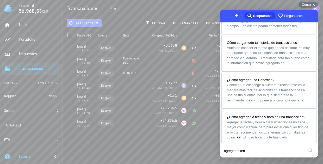
click at [163, 150] on div "21/09/2025 14:30:38 Keppler +0,0658 ≈ 65.522,5 CLP -0,0154 ≈ 65.922 CLP 13/09/2…" at bounding box center [182, 101] width 239 height 118
click at [163, 5] on span "Cerrar" at bounding box center [307, 5] width 10 height 4
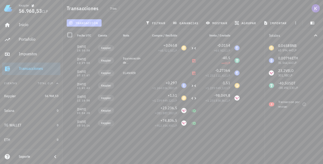
click at [93, 23] on span "transacción" at bounding box center [84, 23] width 28 height 4
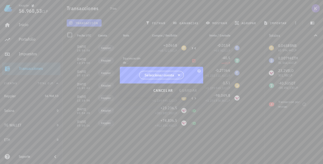
click at [163, 75] on span "Seleccionar cuenta" at bounding box center [160, 74] width 30 height 5
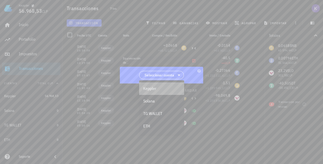
click at [156, 88] on div "Keppler" at bounding box center [161, 88] width 37 height 5
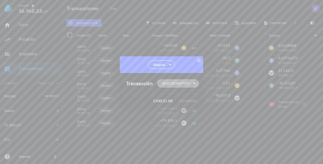
click at [163, 84] on span "Seleccionar tipo" at bounding box center [175, 83] width 27 height 5
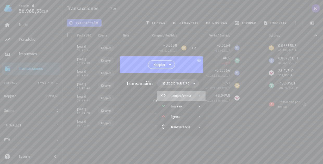
click at [163, 97] on div "Compra/Venta" at bounding box center [181, 96] width 48 height 10
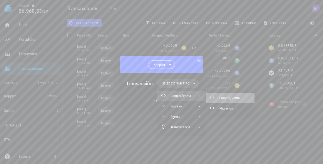
click at [163, 98] on div "Compra/Venta" at bounding box center [235, 98] width 31 height 4
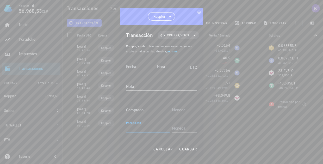
click at [139, 127] on input "Pagado con" at bounding box center [148, 128] width 44 height 8
type input "0,01545"
click at [163, 129] on input "text" at bounding box center [184, 128] width 24 height 8
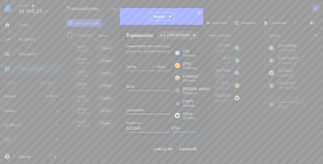
type input "ETH"
click at [141, 109] on input "Comprado" at bounding box center [148, 110] width 44 height 8
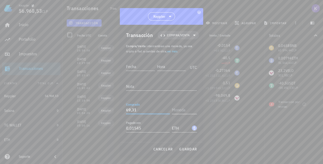
type input "69,31"
click at [163, 110] on input "text" at bounding box center [184, 110] width 24 height 8
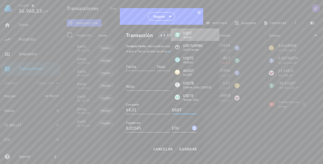
click at [163, 38] on div "USDT Tether" at bounding box center [195, 34] width 49 height 13
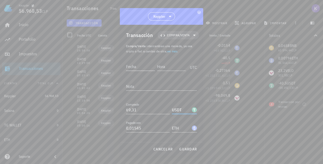
type input "USDT"
click at [145, 63] on input "Fecha" at bounding box center [140, 66] width 29 height 8
click at [139, 107] on input "69,31" at bounding box center [148, 110] width 44 height 8
type input "69"
click at [145, 66] on input "Fecha" at bounding box center [140, 66] width 29 height 8
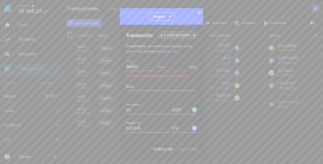
type input "2025-09-17"
click at [163, 65] on input "Hora" at bounding box center [171, 66] width 29 height 8
type input "12:23:02"
click at [163, 145] on button "guardar" at bounding box center [188, 148] width 22 height 9
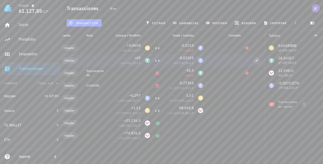
scroll to position [0, 36]
click at [163, 62] on icon "button" at bounding box center [256, 60] width 3 height 3
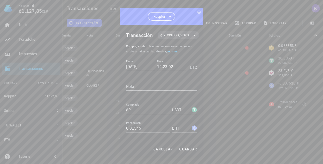
click at [148, 66] on input "2025-09-17" at bounding box center [140, 66] width 29 height 8
click at [163, 150] on span "guardar" at bounding box center [188, 149] width 18 height 5
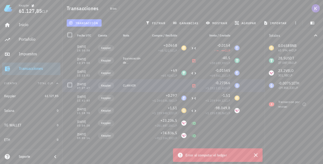
scroll to position [0, 0]
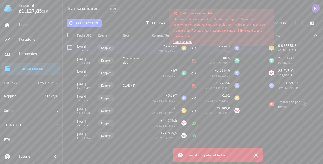
click at [163, 50] on span "CLP" at bounding box center [227, 50] width 5 height 4
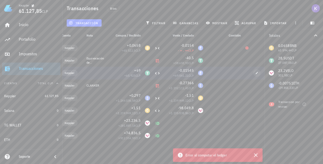
scroll to position [0, 36]
click at [163, 73] on icon "button" at bounding box center [256, 72] width 3 height 3
type input "[DATE]"
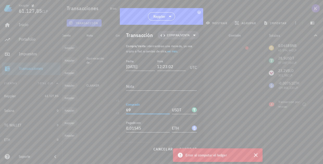
click at [133, 112] on input "69" at bounding box center [148, 110] width 44 height 8
type input "6"
click at [163, 147] on span "guardar" at bounding box center [188, 149] width 18 height 5
type input "69"
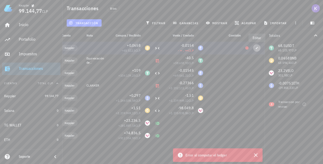
click at [163, 48] on icon "button" at bounding box center [256, 47] width 3 height 3
type input "2025-09-21"
type input "14:30:38"
type input "0,0658"
type input "BNB"
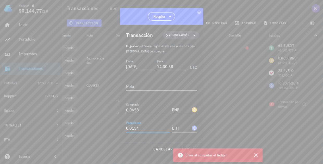
drag, startPoint x: 145, startPoint y: 129, endPoint x: 122, endPoint y: 127, distance: 23.2
click at [122, 127] on div "Transacción Migración Migración : el token migra desde una red a otra y/o cambi…" at bounding box center [161, 83] width 83 height 117
click at [143, 128] on input "0,0154" at bounding box center [148, 128] width 44 height 8
type input "0,0153"
drag, startPoint x: 145, startPoint y: 130, endPoint x: 125, endPoint y: 130, distance: 20.3
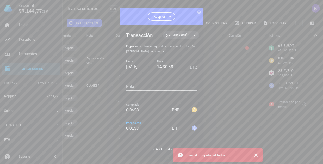
click at [125, 130] on div "Transacción Migración Migración : el token migra desde una red a otra y/o cambi…" at bounding box center [161, 83] width 83 height 117
click at [143, 110] on input "0,0658" at bounding box center [148, 110] width 44 height 8
click at [163, 71] on div at bounding box center [161, 82] width 323 height 164
click at [163, 149] on span "cancelar" at bounding box center [163, 149] width 20 height 5
type input "0,0154"
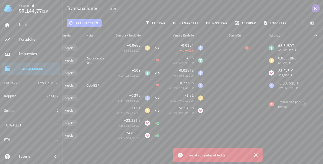
click at [89, 22] on span "transacción" at bounding box center [84, 23] width 28 height 4
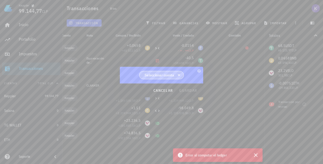
click at [163, 77] on span "Seleccionar cuenta" at bounding box center [160, 74] width 30 height 5
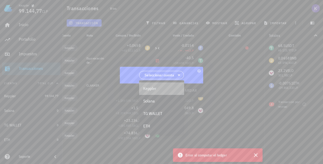
click at [162, 90] on div "Keppler" at bounding box center [161, 88] width 37 height 5
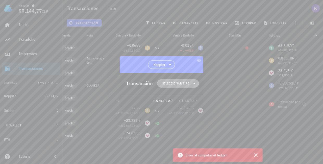
click at [163, 85] on span "Seleccionar tipo" at bounding box center [175, 83] width 27 height 5
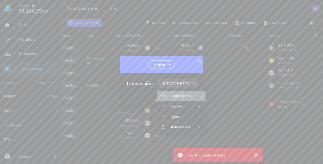
click at [163, 98] on div "Compra/Venta" at bounding box center [181, 96] width 20 height 4
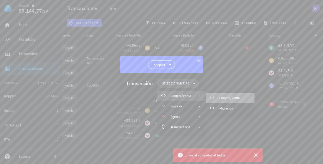
click at [163, 98] on div "Compra/Venta" at bounding box center [235, 98] width 31 height 4
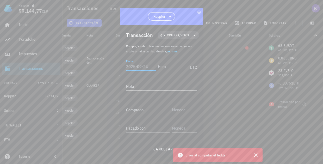
click at [141, 65] on input "Fecha" at bounding box center [141, 66] width 30 height 8
click at [163, 149] on span "cancelar" at bounding box center [163, 149] width 20 height 5
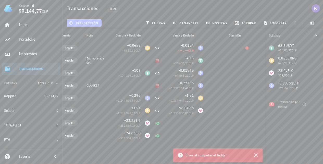
click at [83, 22] on span "transacción" at bounding box center [84, 23] width 28 height 4
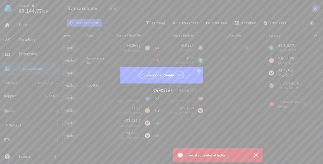
click at [163, 77] on span "Seleccionar cuenta" at bounding box center [160, 74] width 30 height 5
click at [163, 92] on div "Keppler" at bounding box center [161, 88] width 45 height 13
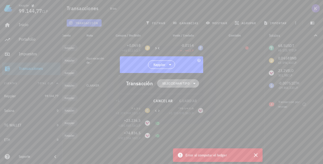
click at [163, 86] on icon at bounding box center [194, 83] width 6 height 6
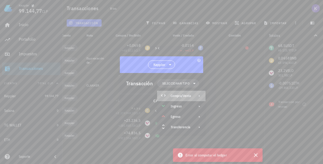
click at [163, 100] on div "Compra/Venta" at bounding box center [181, 96] width 48 height 10
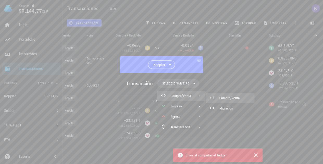
click at [163, 98] on div "Compra/Venta" at bounding box center [235, 98] width 31 height 4
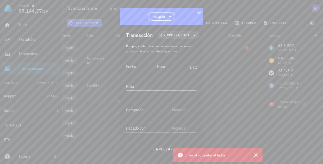
click at [138, 109] on input "Comprado" at bounding box center [148, 110] width 44 height 8
type input "0,01537"
click at [140, 128] on div "Pagado con" at bounding box center [148, 128] width 44 height 8
type input "69,31"
click at [163, 129] on input "text" at bounding box center [184, 130] width 24 height 8
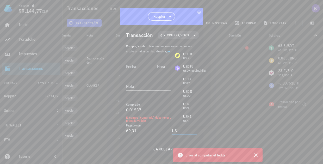
type input "US"
click at [147, 135] on input "69,31" at bounding box center [148, 130] width 44 height 8
type input "69"
click at [163, 129] on input "US" at bounding box center [181, 130] width 19 height 8
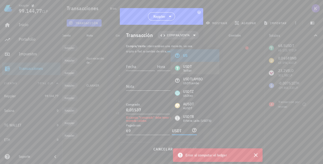
click at [163, 70] on div "USDT Tether" at bounding box center [195, 68] width 49 height 13
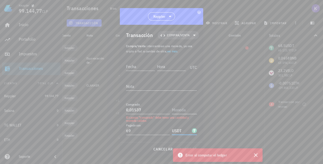
type input "USDT"
click at [163, 111] on input "text" at bounding box center [184, 110] width 24 height 8
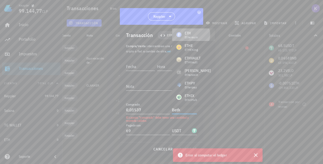
drag, startPoint x: 180, startPoint y: 111, endPoint x: 190, endPoint y: 32, distance: 79.8
click at [163, 32] on div "ETH" at bounding box center [191, 33] width 13 height 5
type input "ETH"
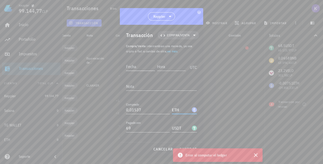
click at [135, 68] on input "Fecha" at bounding box center [140, 66] width 29 height 8
type input "2015-09-17"
click at [163, 68] on input "Hora" at bounding box center [172, 66] width 28 height 8
type input "12:30:00"
click at [163, 146] on button "guardar" at bounding box center [188, 148] width 22 height 9
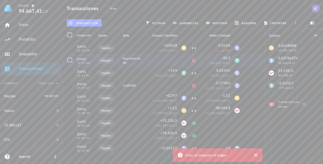
scroll to position [0, 0]
click at [163, 155] on icon "button" at bounding box center [256, 155] width 6 height 6
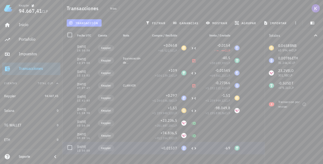
drag, startPoint x: 124, startPoint y: 151, endPoint x: 123, endPoint y: 153, distance: 3.0
click at [123, 153] on div at bounding box center [133, 148] width 25 height 13
drag, startPoint x: 162, startPoint y: 149, endPoint x: 175, endPoint y: 148, distance: 13.3
click at [163, 148] on span "+0,01537" at bounding box center [169, 148] width 16 height 5
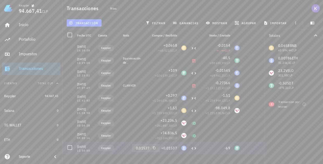
click at [163, 148] on span "+0,01537" at bounding box center [169, 148] width 16 height 5
drag, startPoint x: 168, startPoint y: 148, endPoint x: 176, endPoint y: 148, distance: 8.6
click at [163, 148] on span "+0,01537" at bounding box center [169, 148] width 16 height 5
click at [163, 25] on button "button" at bounding box center [312, 22] width 13 height 7
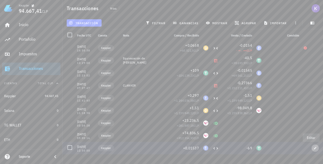
click at [163, 149] on icon "button" at bounding box center [315, 148] width 3 height 3
type input "2015-09-17"
type input "12:30:00"
type input "0,01537"
type input "ETH"
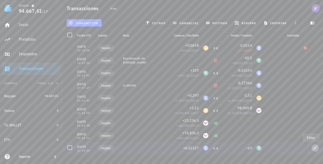
type input "69"
type input "USDT"
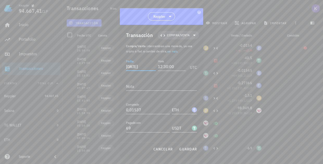
click at [133, 66] on input "2015-09-17" at bounding box center [141, 66] width 30 height 8
click at [163, 149] on span "guardar" at bounding box center [188, 149] width 18 height 5
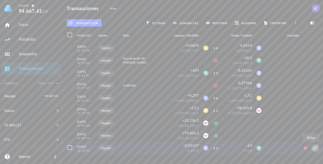
click at [163, 149] on icon "button" at bounding box center [315, 148] width 2 height 2
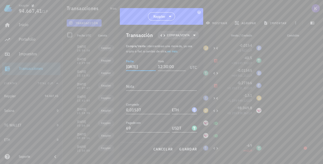
click at [141, 67] on input "2025-01-09" at bounding box center [141, 66] width 30 height 8
click at [150, 68] on input "2025-01-09" at bounding box center [141, 66] width 30 height 8
click at [163, 147] on span "guardar" at bounding box center [188, 149] width 18 height 5
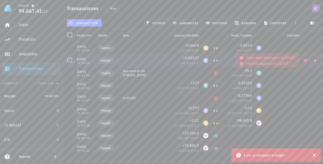
click at [163, 60] on icon at bounding box center [305, 60] width 3 height 3
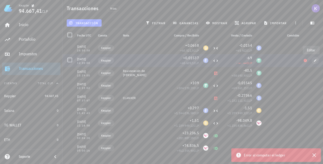
click at [163, 59] on icon "button" at bounding box center [315, 60] width 3 height 3
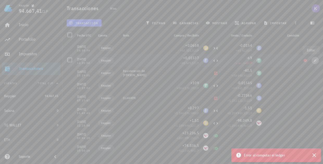
type input "2025-09-17"
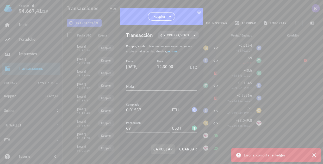
click at [163, 147] on span "cancelar" at bounding box center [163, 149] width 20 height 5
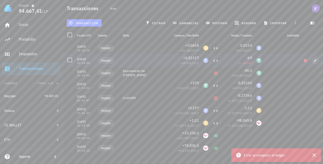
click at [163, 61] on span "button" at bounding box center [315, 60] width 7 height 3
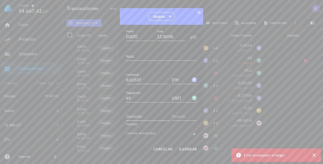
scroll to position [30, 0]
click at [146, 119] on input "Comisión" at bounding box center [148, 116] width 44 height 8
type input "1"
click at [163, 148] on div "cancelar guardar" at bounding box center [161, 149] width 83 height 14
click at [163, 117] on input "text" at bounding box center [184, 116] width 24 height 8
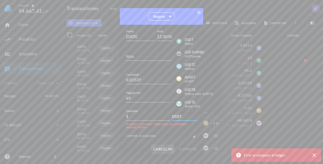
type input "USDT"
click at [163, 148] on button "cancelar" at bounding box center [163, 148] width 24 height 9
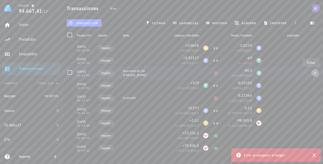
click at [163, 72] on icon "button" at bounding box center [315, 72] width 3 height 3
type input "[DATE]"
type input "13:29:00"
type textarea "Equivocación de [PERSON_NAME]"
type input "40,5"
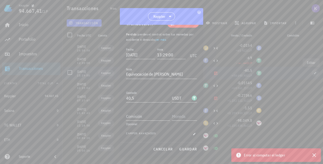
scroll to position [12, 0]
click at [147, 114] on input "Comisión" at bounding box center [148, 116] width 44 height 8
type input "0,5"
click at [163, 115] on input "text" at bounding box center [184, 116] width 24 height 8
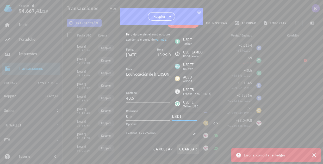
type input "USDT"
click at [163, 148] on span "guardar" at bounding box center [188, 149] width 18 height 5
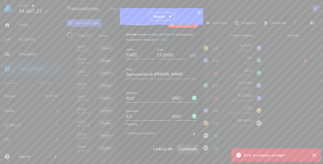
click at [163, 148] on span "guardar" at bounding box center [188, 149] width 18 height 5
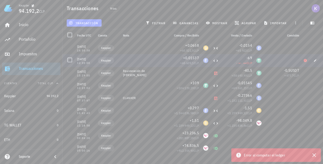
click at [163, 60] on icon at bounding box center [305, 60] width 3 height 3
click at [163, 61] on span "button" at bounding box center [315, 60] width 7 height 3
type input "2025-09-17"
type input "12:30:00"
type input "0,01537"
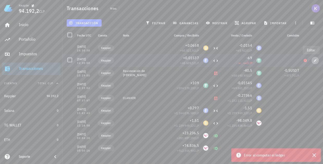
type input "ETH"
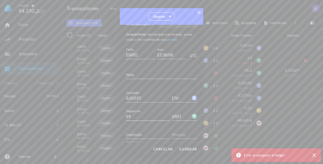
click at [137, 117] on input "69" at bounding box center [148, 116] width 44 height 8
type input "6"
type input "69"
click at [149, 136] on input "Comisión" at bounding box center [148, 134] width 44 height 8
type input "1"
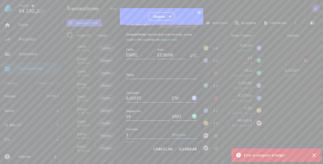
click at [163, 136] on input "text" at bounding box center [184, 134] width 24 height 8
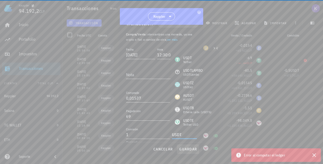
type input "USDT"
click at [163, 151] on span "guardar" at bounding box center [188, 149] width 18 height 5
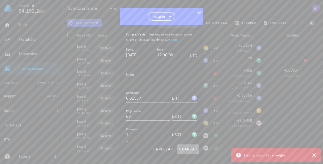
click at [163, 149] on span "guardar" at bounding box center [188, 149] width 18 height 5
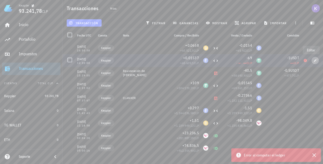
click at [163, 61] on icon "button" at bounding box center [315, 60] width 3 height 3
type input "1"
type input "USDT"
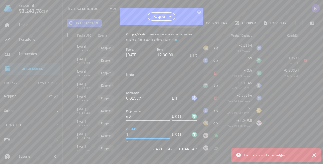
click at [139, 134] on input "1" at bounding box center [148, 134] width 44 height 8
click at [134, 118] on input "69" at bounding box center [148, 116] width 44 height 8
type input "6"
type input "70"
click at [163, 95] on input "0,01537" at bounding box center [148, 98] width 44 height 8
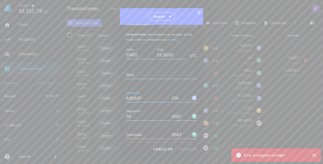
click at [160, 94] on input "0,01537" at bounding box center [148, 98] width 44 height 8
click at [158, 116] on input "70" at bounding box center [148, 116] width 44 height 8
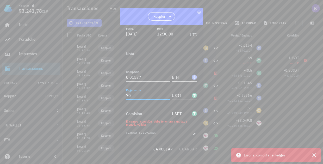
scroll to position [33, 0]
click at [156, 115] on input "Comisión" at bounding box center [148, 113] width 44 height 8
click at [163, 115] on input "USDT" at bounding box center [181, 113] width 19 height 8
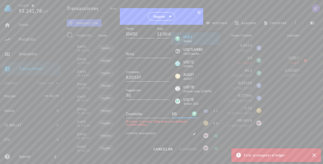
type input "U"
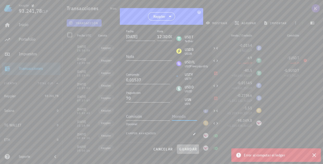
click at [163, 148] on span "guardar" at bounding box center [188, 149] width 18 height 5
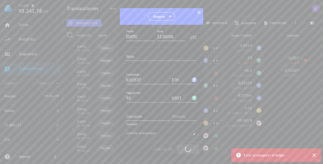
type input "69"
type input "1"
type input "USDT"
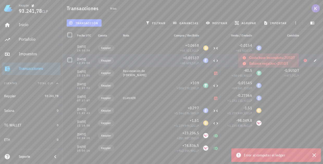
click at [163, 62] on icon at bounding box center [305, 60] width 3 height 3
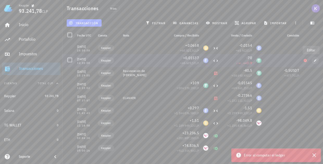
click at [163, 59] on button "button" at bounding box center [315, 60] width 7 height 7
type input "70"
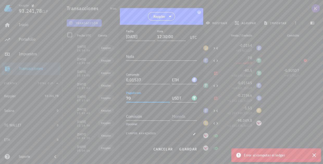
drag, startPoint x: 131, startPoint y: 98, endPoint x: 124, endPoint y: 98, distance: 7.3
click at [124, 98] on div "Transacción Compra/Venta Compra/Venta : intercambias una moneda, ya sea cripto …" at bounding box center [161, 83] width 83 height 117
click at [163, 149] on span "guardar" at bounding box center [188, 149] width 18 height 5
type input "70"
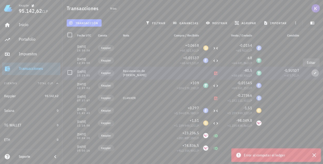
click at [163, 73] on icon "button" at bounding box center [315, 72] width 3 height 3
type input "[DATE]"
type input "13:29:00"
type textarea "Equivocación de [PERSON_NAME]"
type input "40,5"
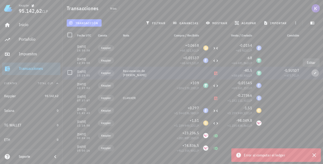
type input "0,5"
type input "USDT"
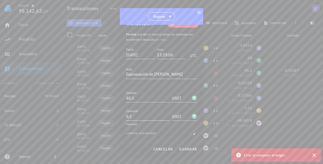
scroll to position [12, 0]
click at [145, 117] on input "0,5" at bounding box center [148, 116] width 44 height 8
type input "0"
click at [163, 149] on span "cancelar" at bounding box center [163, 149] width 20 height 5
type input "0,5"
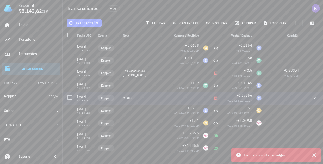
scroll to position [0, 0]
click at [163, 155] on icon "button" at bounding box center [315, 155] width 4 height 4
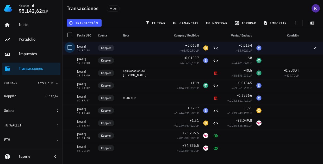
click at [69, 47] on div at bounding box center [69, 47] width 9 height 9
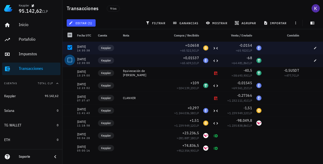
click at [70, 58] on div at bounding box center [69, 60] width 9 height 9
click at [84, 21] on button "editar (2)" at bounding box center [81, 22] width 29 height 7
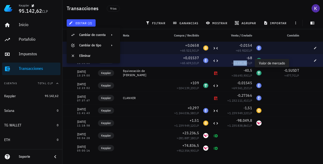
click at [239, 63] on span "64.481,86" at bounding box center [241, 63] width 14 height 4
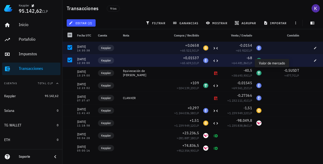
click at [241, 59] on div "-68" at bounding box center [237, 57] width 29 height 5
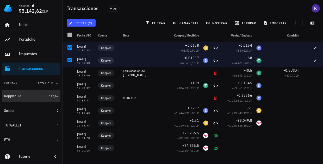
click at [45, 95] on span "95.142,62" at bounding box center [52, 96] width 14 height 4
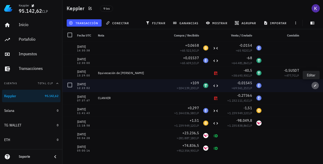
click at [315, 83] on button "button" at bounding box center [315, 85] width 7 height 7
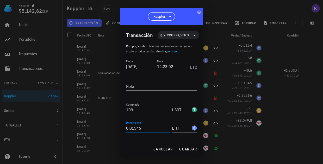
click at [144, 128] on input "0,01545" at bounding box center [148, 128] width 44 height 8
click at [128, 127] on input "233" at bounding box center [148, 128] width 44 height 8
click at [125, 127] on div "Transacción Compra/Venta Compra/Venta : intercambias una moneda, ya sea cripto …" at bounding box center [161, 83] width 83 height 117
click at [127, 129] on input "233" at bounding box center [148, 128] width 44 height 8
click at [190, 149] on span "guardar" at bounding box center [188, 149] width 18 height 5
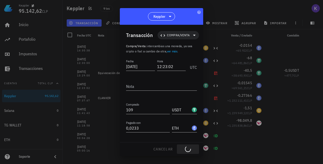
type input "0,01545"
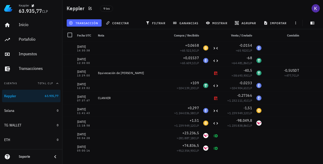
click at [89, 22] on span "transacción" at bounding box center [84, 23] width 28 height 4
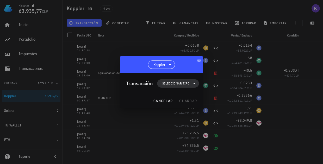
click at [191, 86] on span "Seleccionar tipo" at bounding box center [178, 83] width 36 height 8
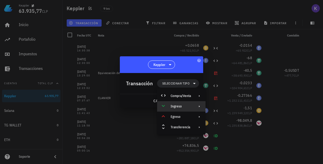
click at [191, 107] on div "Ingreso" at bounding box center [181, 106] width 20 height 4
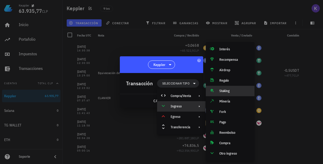
click at [230, 91] on div "Staking" at bounding box center [235, 91] width 31 height 4
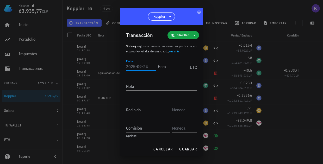
click at [131, 67] on input "Fecha" at bounding box center [141, 66] width 30 height 8
type input "2"
type input "[DATE]"
click at [169, 66] on input "Hora" at bounding box center [171, 66] width 30 height 8
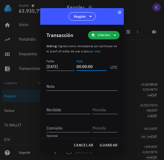
click at [80, 67] on input "00:00:00" at bounding box center [91, 66] width 30 height 8
click at [78, 66] on input "00:00:00" at bounding box center [91, 66] width 30 height 8
click at [85, 66] on input "04:00:00" at bounding box center [91, 66] width 30 height 8
type input "04:45:00"
click at [69, 87] on textarea "Nota" at bounding box center [81, 86] width 71 height 8
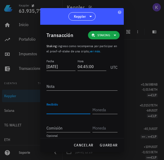
click at [62, 107] on input "Recibido" at bounding box center [68, 110] width 44 height 8
click at [107, 34] on span "Staking" at bounding box center [103, 35] width 13 height 5
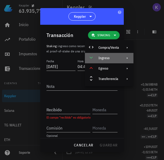
click at [109, 57] on div "Ingreso" at bounding box center [108, 58] width 20 height 4
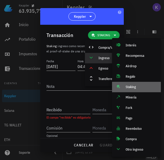
click at [126, 85] on div "Staking" at bounding box center [140, 87] width 31 height 4
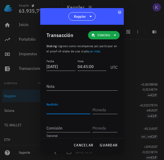
click at [57, 107] on div "Recibido" at bounding box center [68, 110] width 44 height 8
click at [112, 38] on icon at bounding box center [115, 35] width 6 height 6
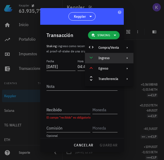
click at [119, 59] on div "Ingreso" at bounding box center [109, 58] width 48 height 10
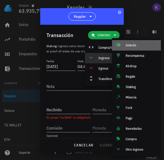
click at [137, 47] on div "Interés" at bounding box center [136, 45] width 49 height 10
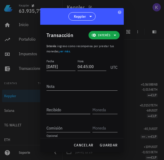
click at [72, 106] on input "Recibido" at bounding box center [68, 110] width 44 height 8
type input "74"
click at [99, 108] on input "text" at bounding box center [104, 110] width 24 height 8
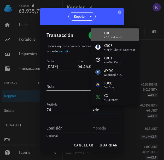
click at [115, 36] on div "XDC Network" at bounding box center [113, 37] width 18 height 3
type input "XDC"
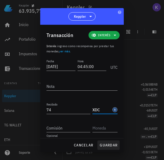
click at [106, 145] on span "guardar" at bounding box center [108, 145] width 18 height 5
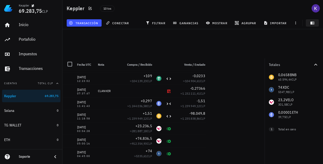
click at [313, 21] on icon "button" at bounding box center [313, 23] width 4 height 4
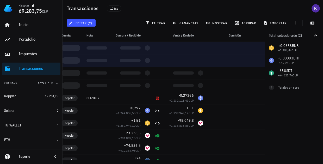
scroll to position [0, 36]
click at [23, 62] on div "Inicio [GEOGRAPHIC_DATA] Impuestos [GEOGRAPHIC_DATA]" at bounding box center [31, 47] width 58 height 60
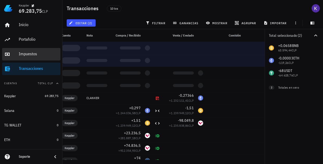
click at [26, 53] on div "Impuestos" at bounding box center [39, 53] width 40 height 5
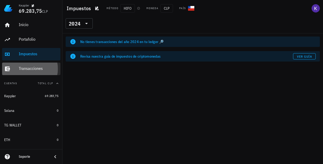
click at [28, 68] on div "Transacciones" at bounding box center [39, 68] width 40 height 5
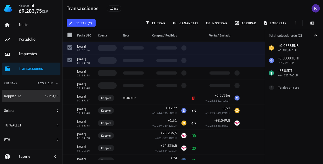
click at [28, 99] on div "Keppler" at bounding box center [23, 95] width 39 height 11
